Goal: Use online tool/utility: Utilize a website feature to perform a specific function

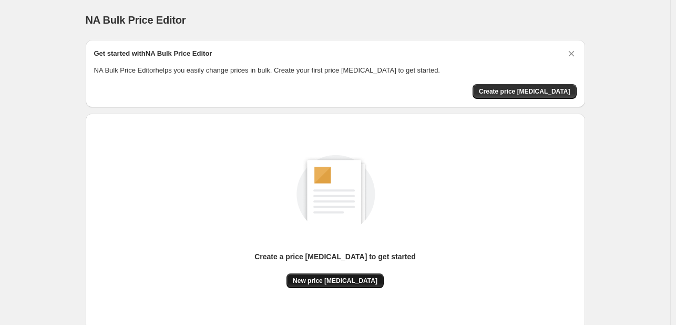
click at [329, 276] on span "New price [MEDICAL_DATA]" at bounding box center [335, 280] width 85 height 8
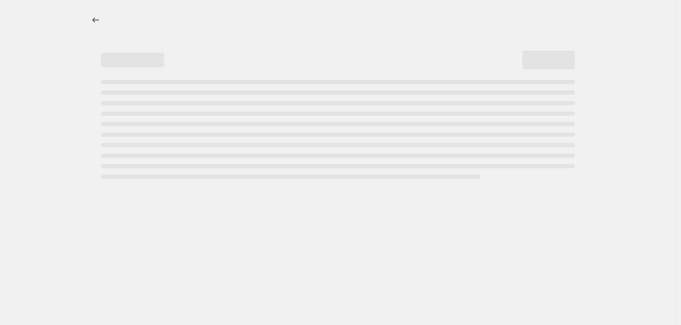
select select "percentage"
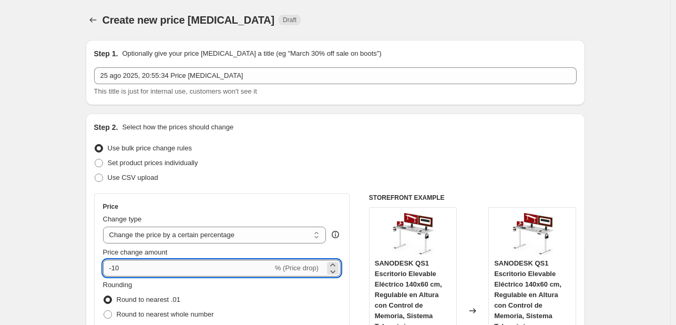
click at [152, 265] on input "-10" at bounding box center [188, 268] width 170 height 17
type input "-1"
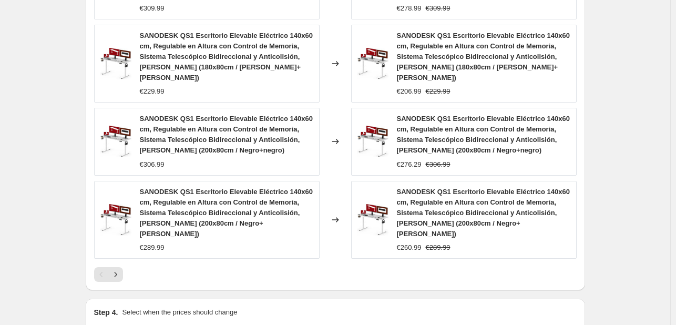
scroll to position [847, 0]
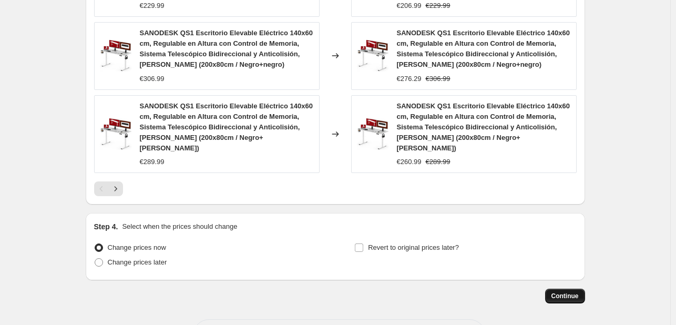
type input "-27"
click at [577, 292] on span "Continue" at bounding box center [564, 296] width 27 height 8
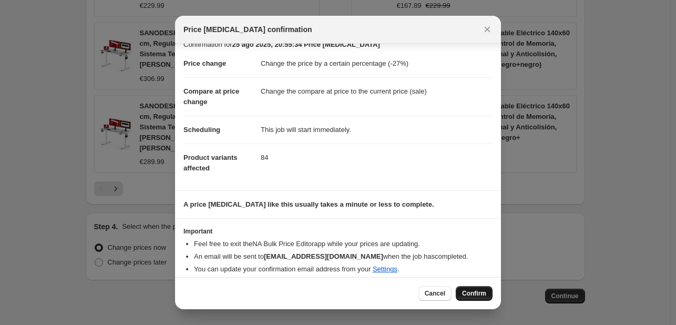
scroll to position [20, 0]
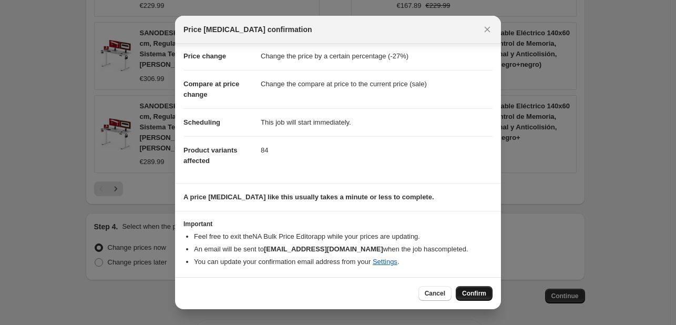
click at [472, 293] on span "Confirm" at bounding box center [474, 293] width 24 height 8
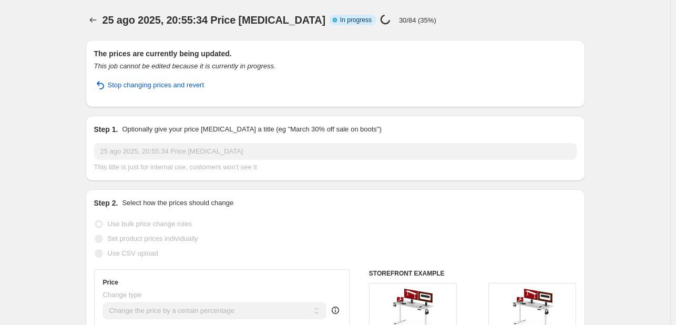
select select "percentage"
